Goal: Obtain resource: Obtain resource

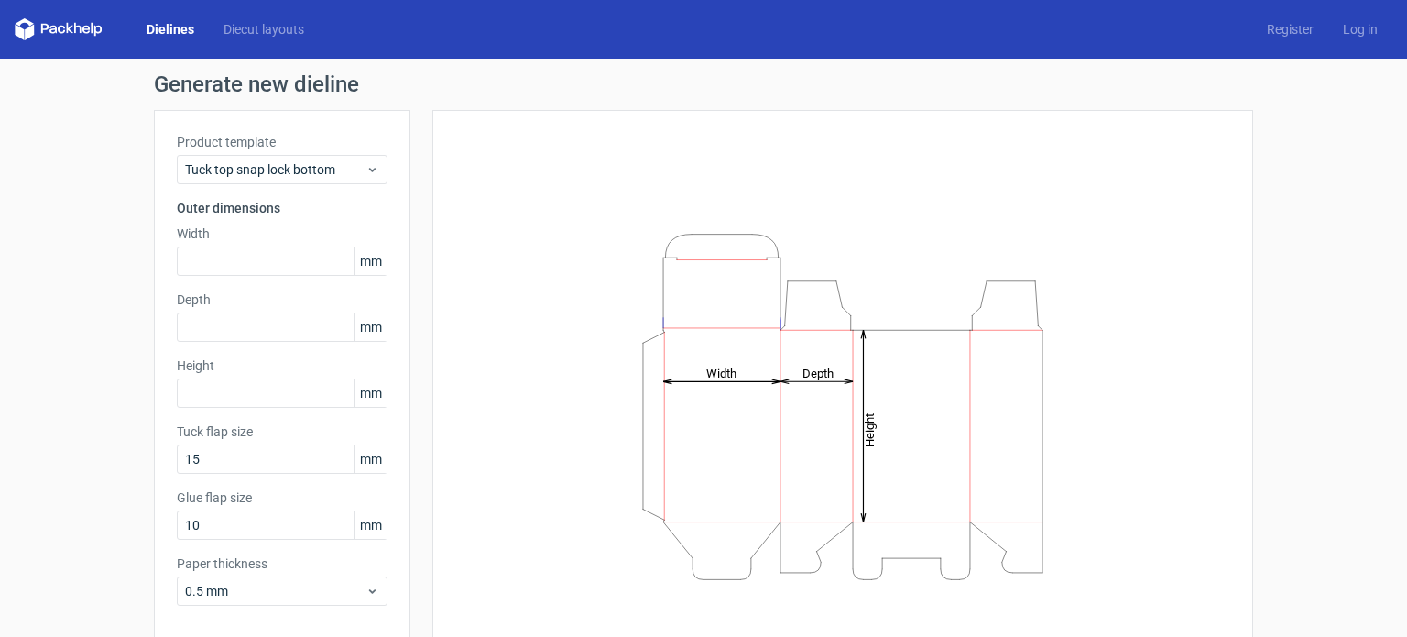
click at [76, 344] on div "Generate new dieline Product template Tuck top snap lock bottom Outer dimension…" at bounding box center [703, 388] width 1407 height 659
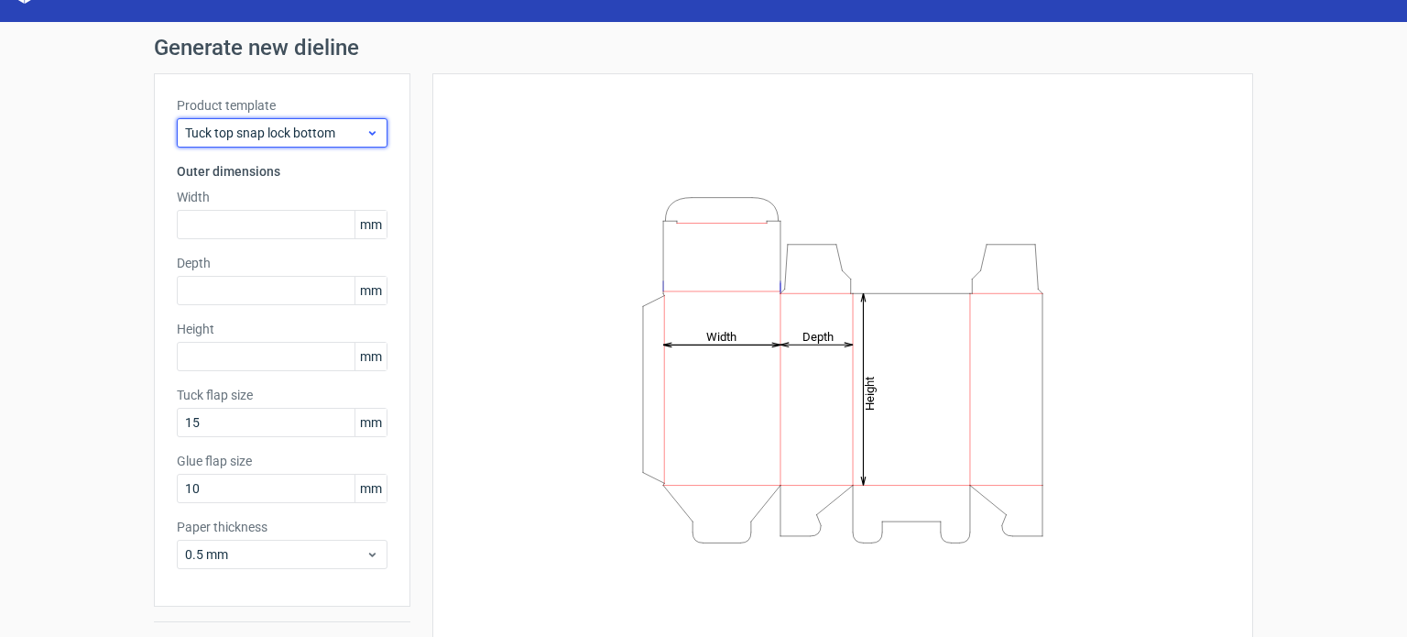
click at [290, 135] on span "Tuck top snap lock bottom" at bounding box center [275, 133] width 180 height 18
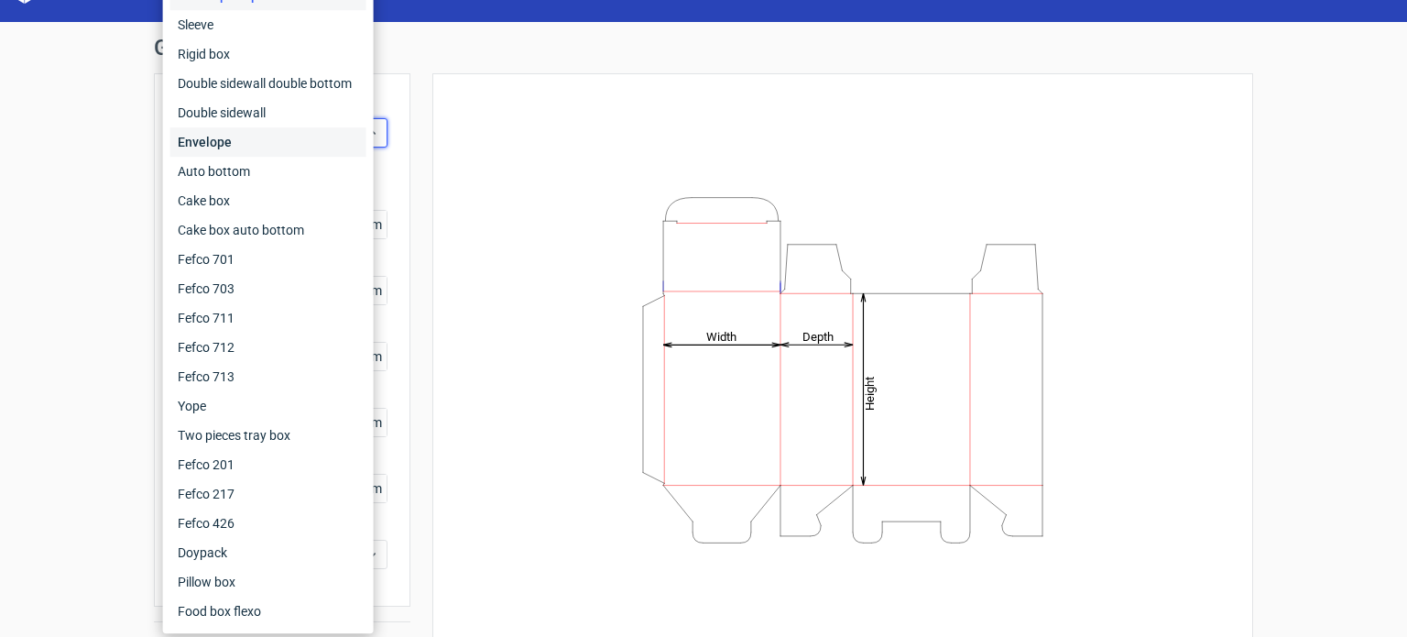
click at [264, 136] on div "Envelope" at bounding box center [268, 141] width 196 height 29
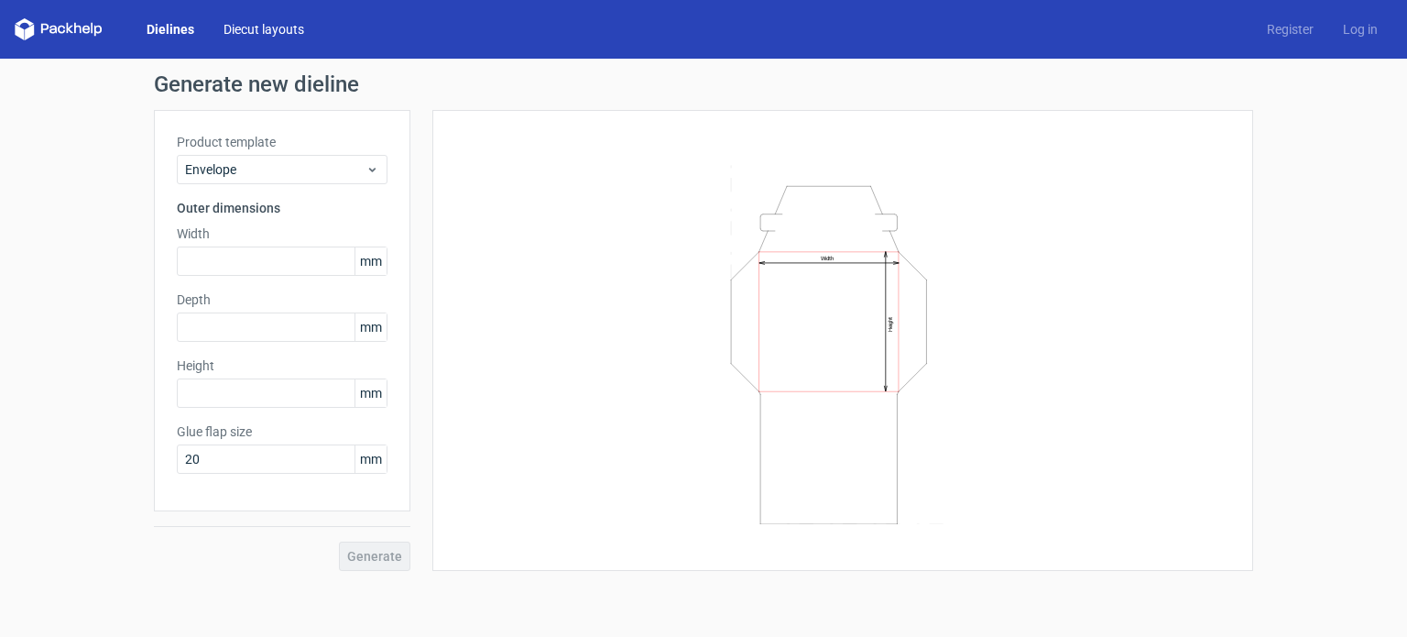
click at [262, 34] on link "Diecut layouts" at bounding box center [264, 29] width 110 height 18
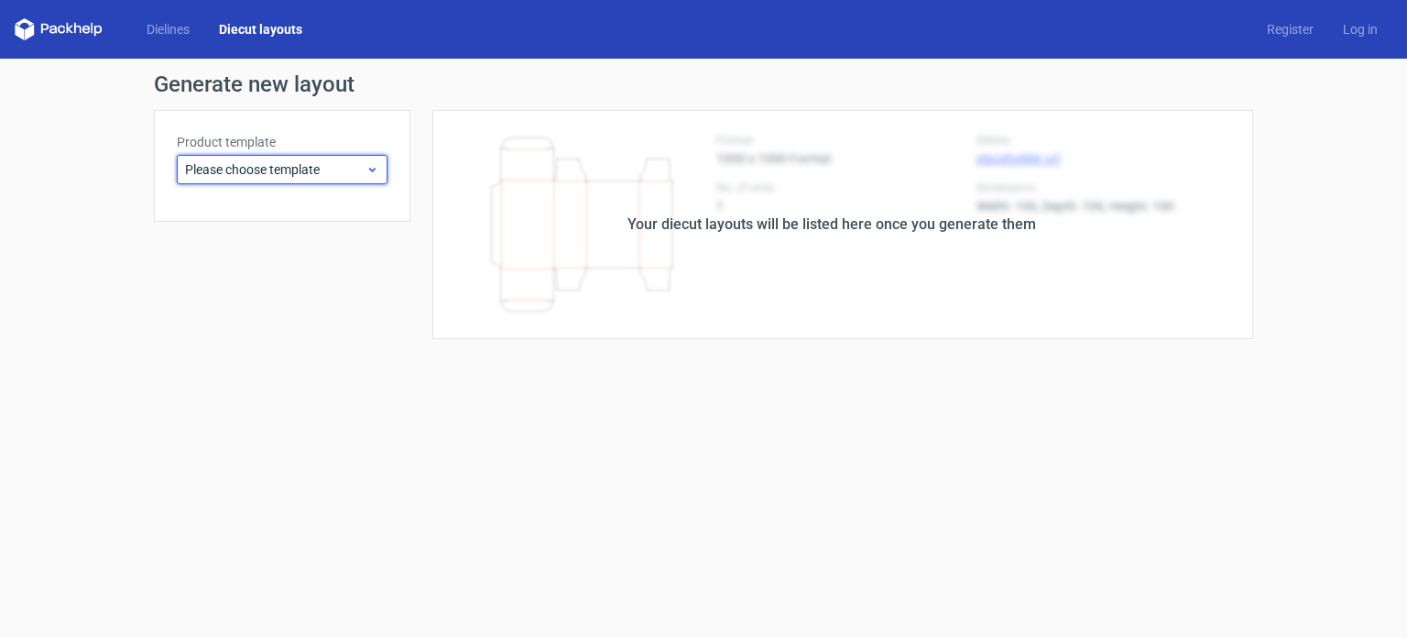
click at [229, 176] on span "Please choose template" at bounding box center [275, 169] width 180 height 18
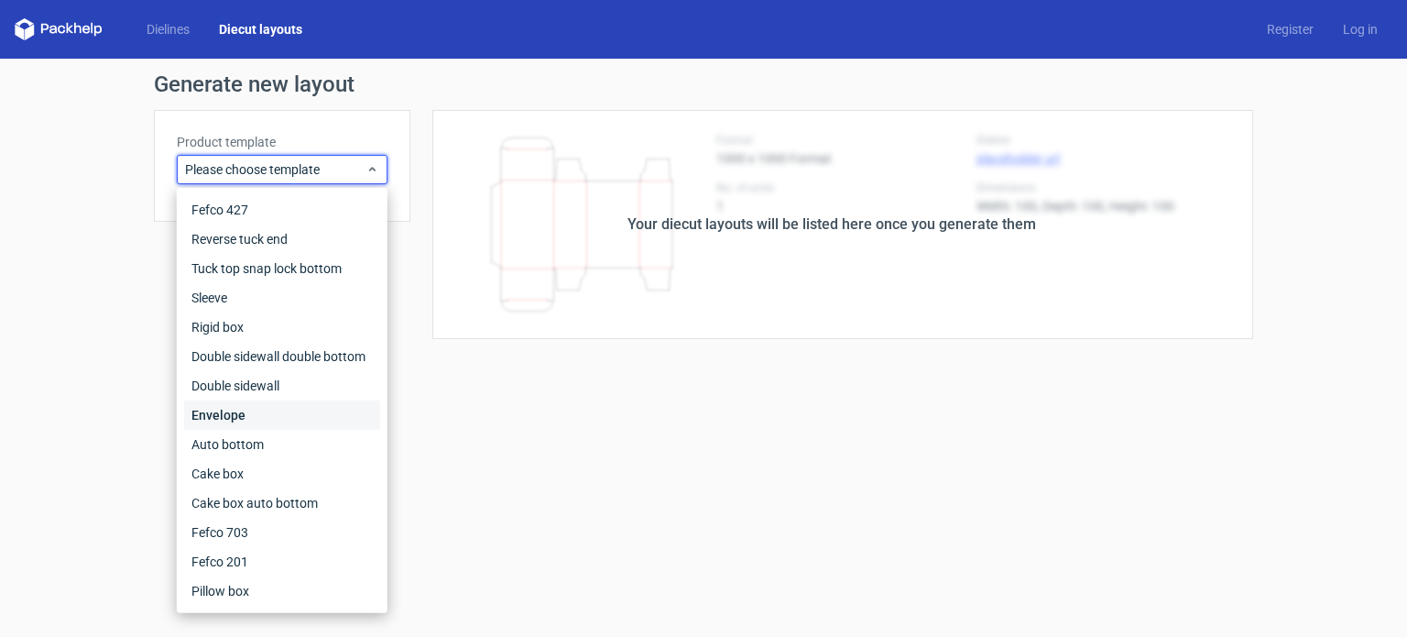
click at [210, 413] on div "Envelope" at bounding box center [282, 414] width 196 height 29
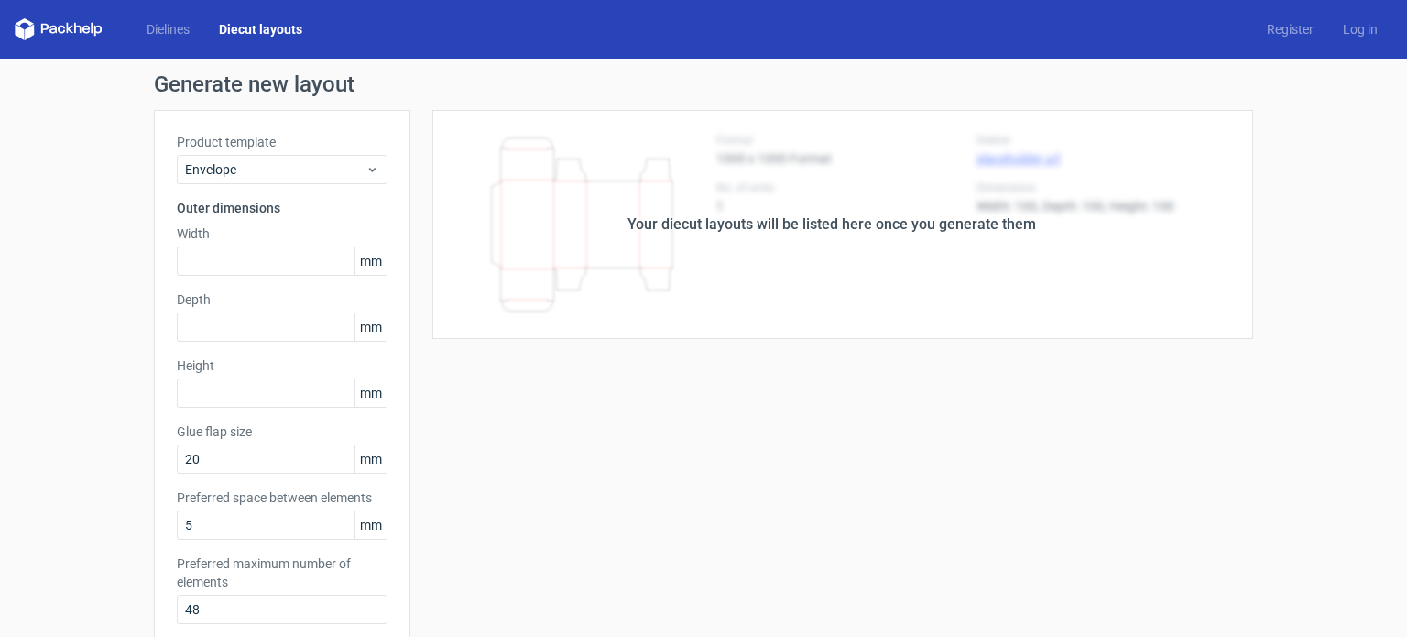
click at [97, 256] on div "Generate new layout Product template Envelope Outer dimensions Width mm Depth m…" at bounding box center [703, 556] width 1407 height 994
